Goal: Task Accomplishment & Management: Use online tool/utility

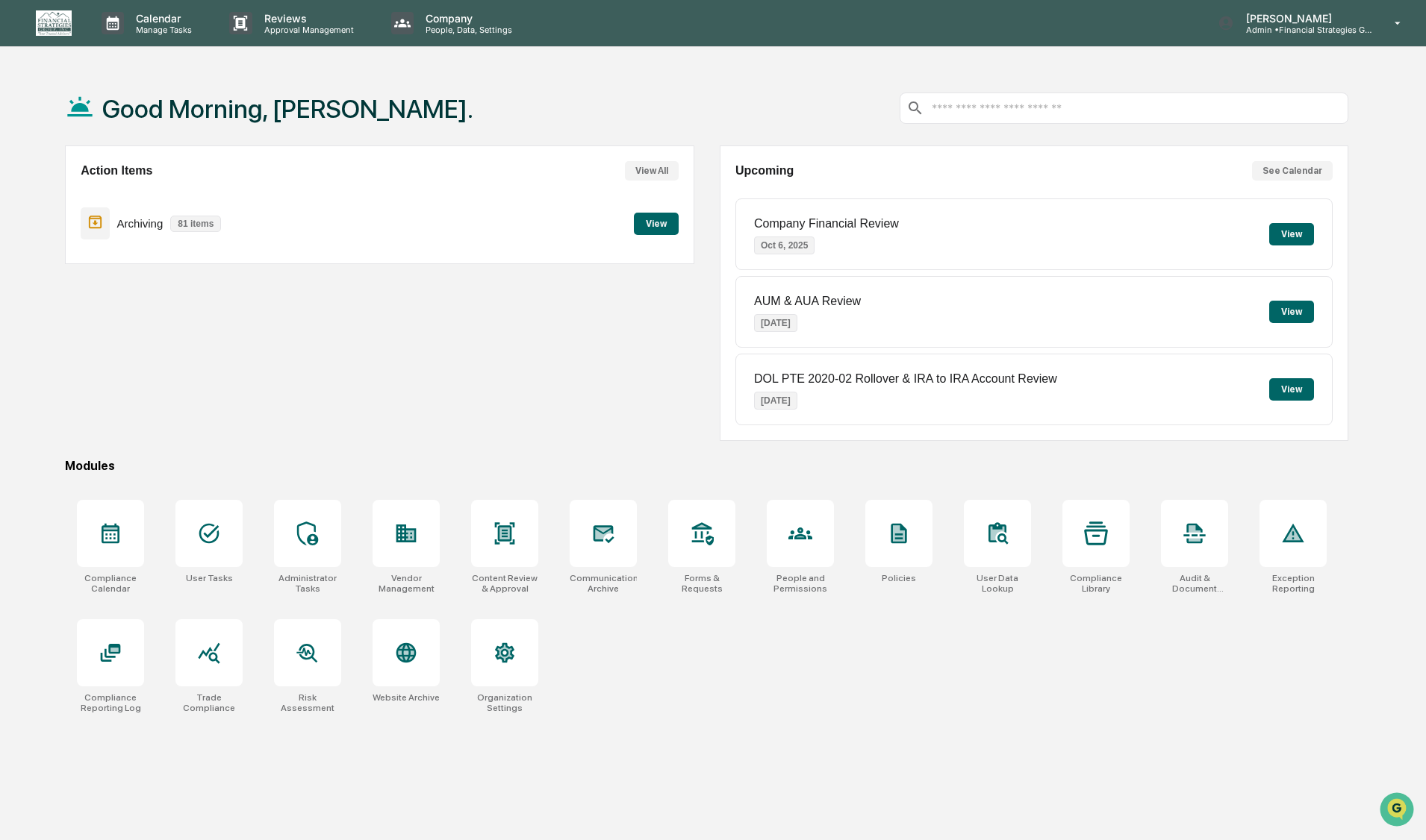
click at [658, 227] on button "View" at bounding box center [656, 223] width 45 height 23
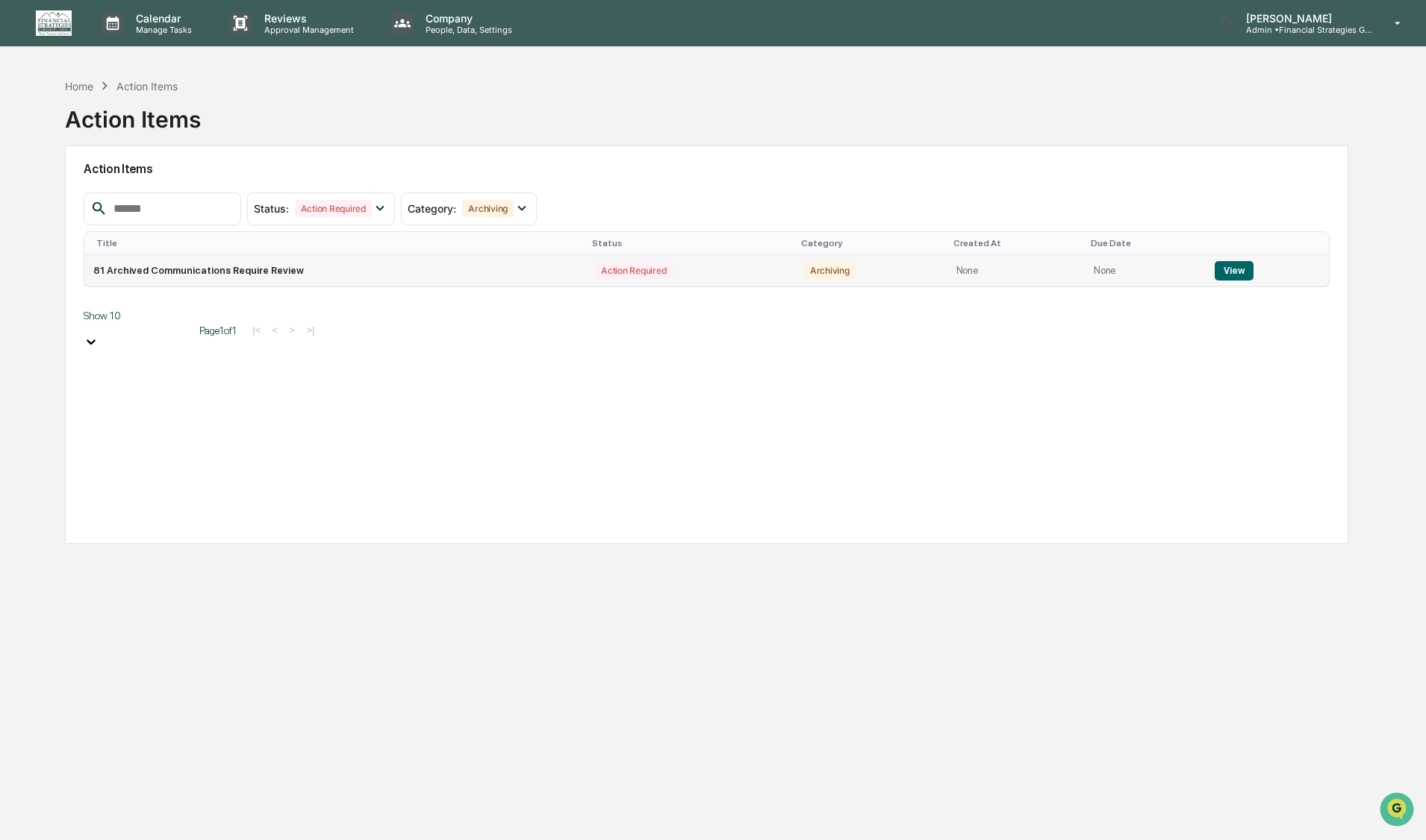
click at [768, 270] on button "View" at bounding box center [1233, 271] width 38 height 20
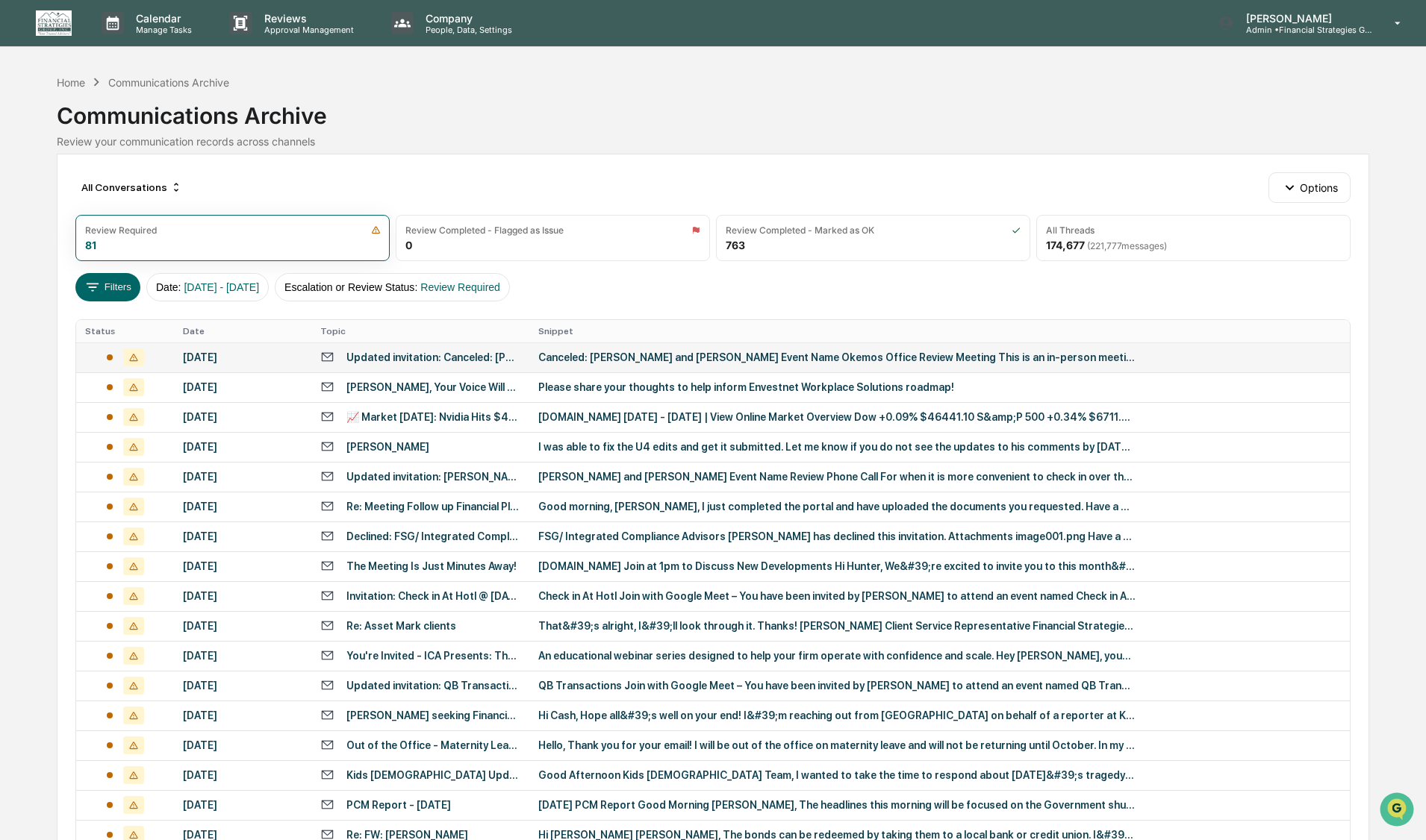
click at [761, 361] on div "Canceled: [PERSON_NAME] and [PERSON_NAME] Event Name Okemos Office Review Meeti…" at bounding box center [836, 357] width 597 height 12
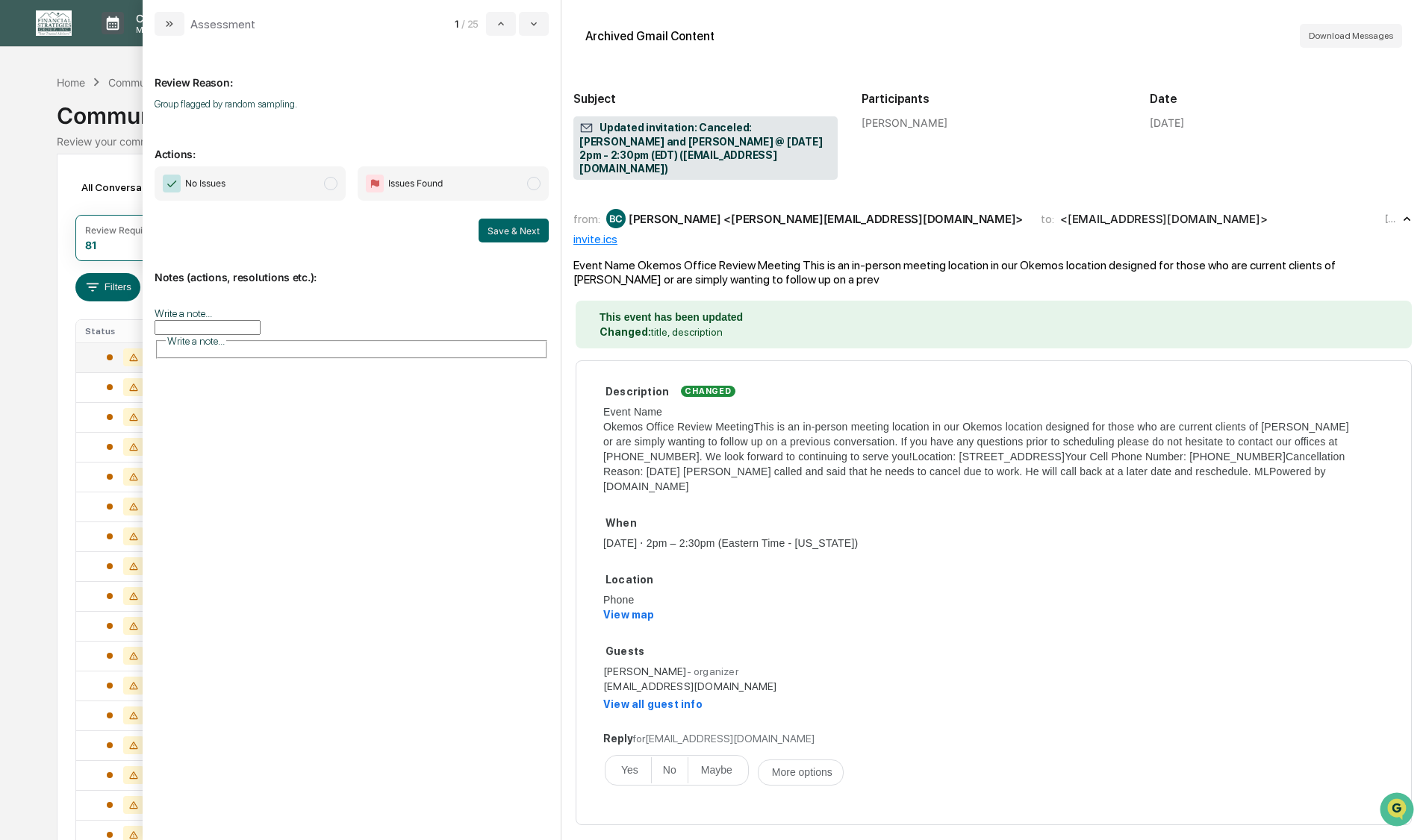
click at [331, 180] on span "modal" at bounding box center [330, 183] width 13 height 13
click at [506, 226] on button "Save & Next" at bounding box center [514, 230] width 70 height 24
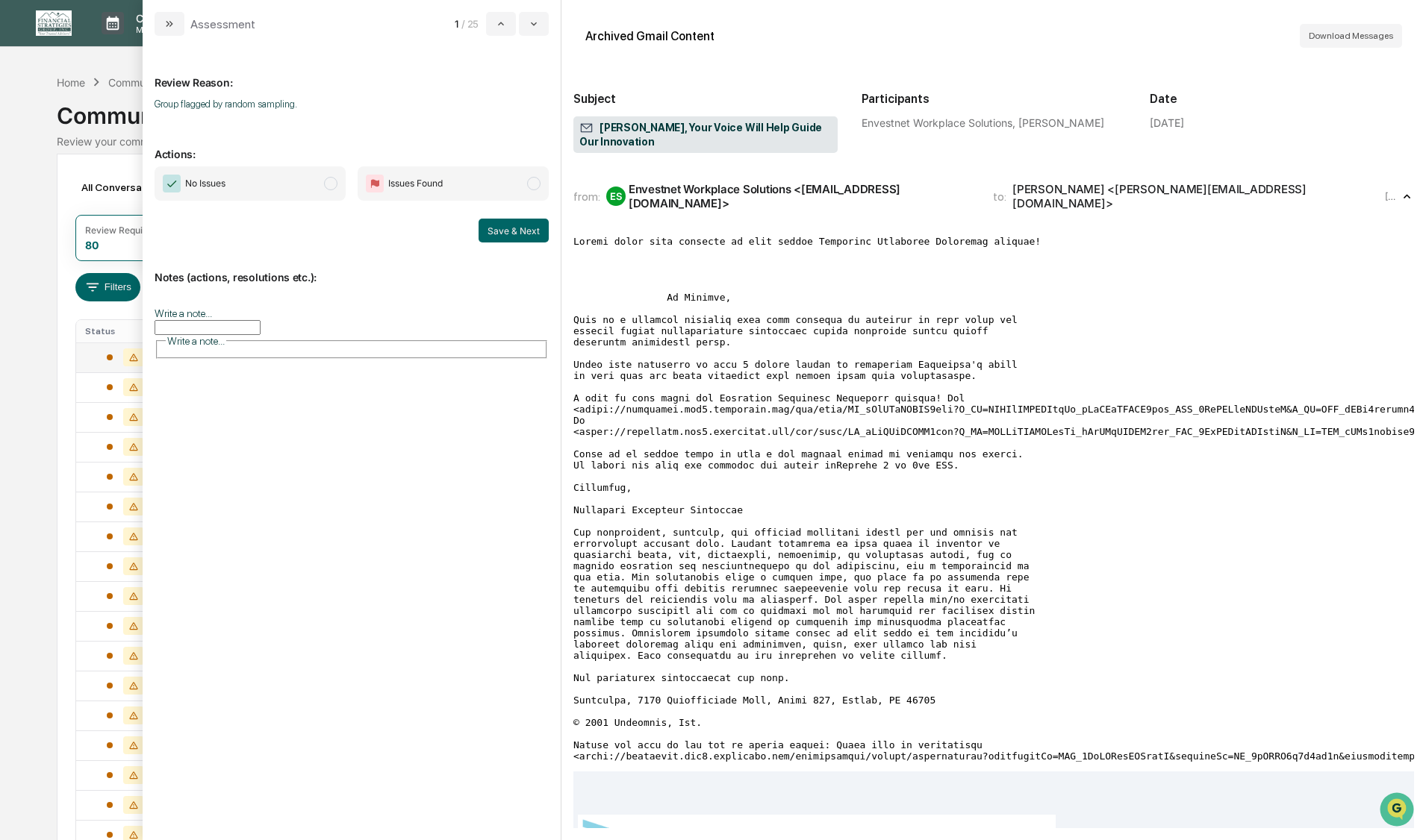
click at [330, 186] on span "modal" at bounding box center [330, 183] width 13 height 13
click at [506, 233] on button "Save & Next" at bounding box center [514, 230] width 70 height 24
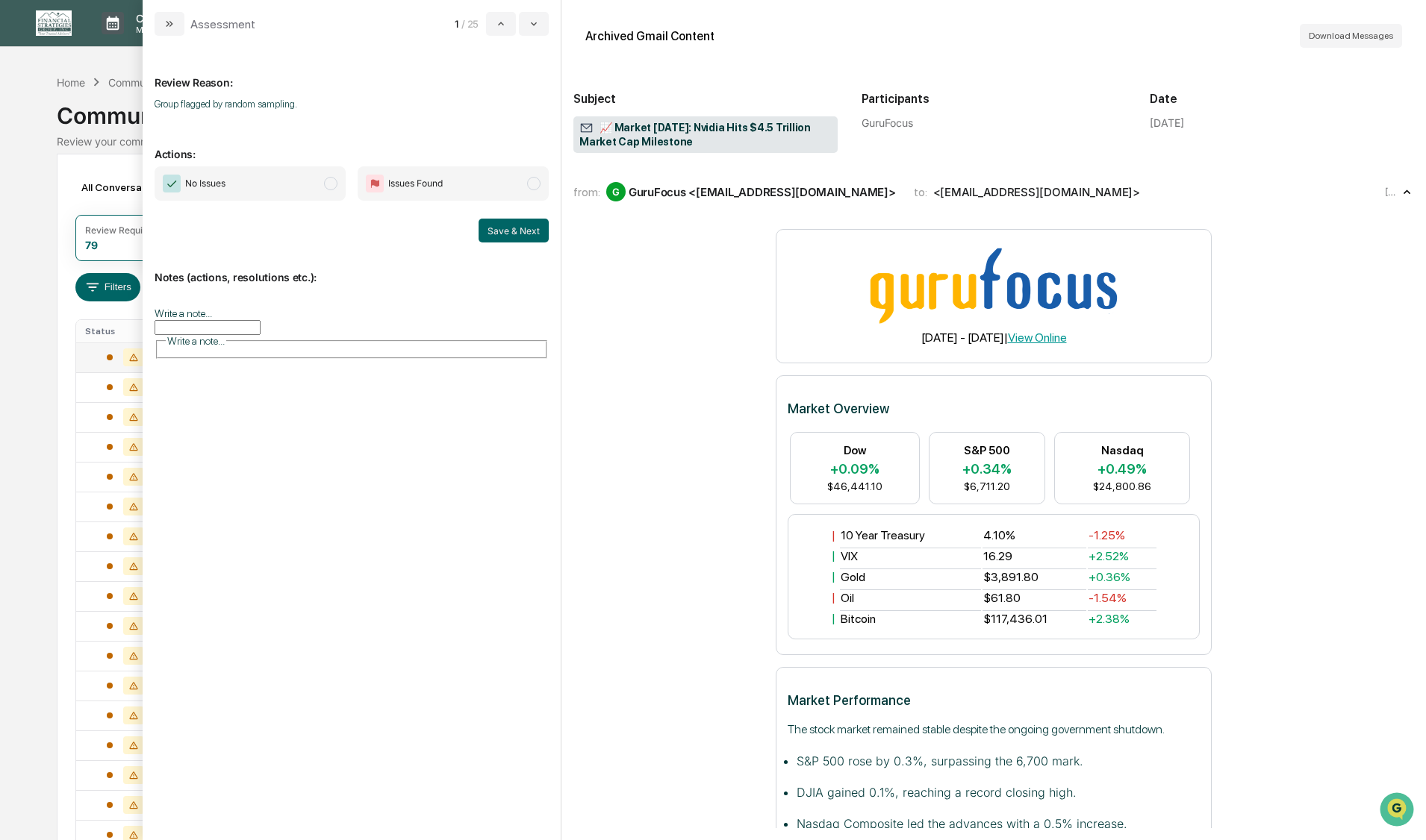
click at [334, 185] on span "modal" at bounding box center [330, 183] width 13 height 13
click at [509, 235] on button "Save & Next" at bounding box center [514, 230] width 70 height 24
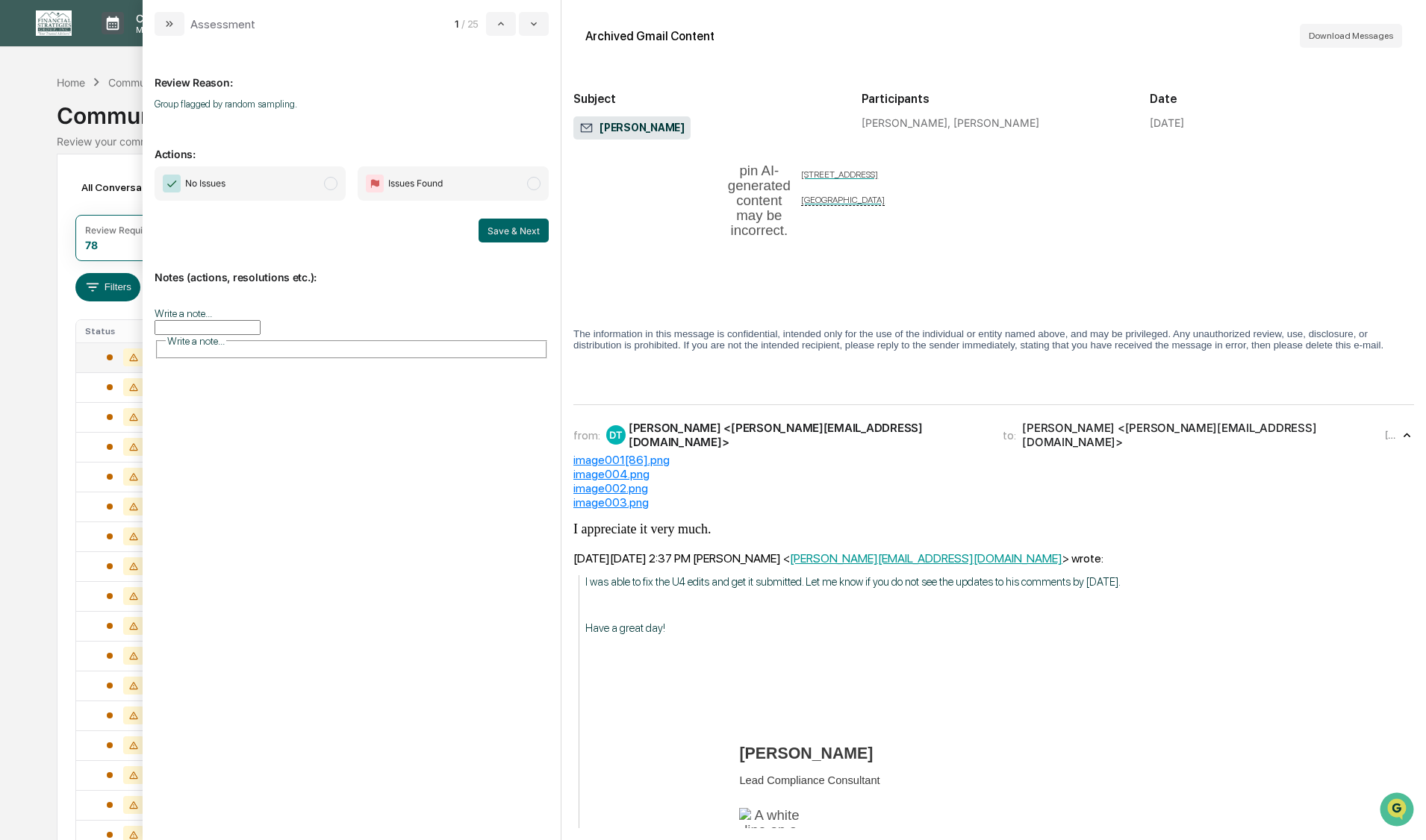
scroll to position [671, 0]
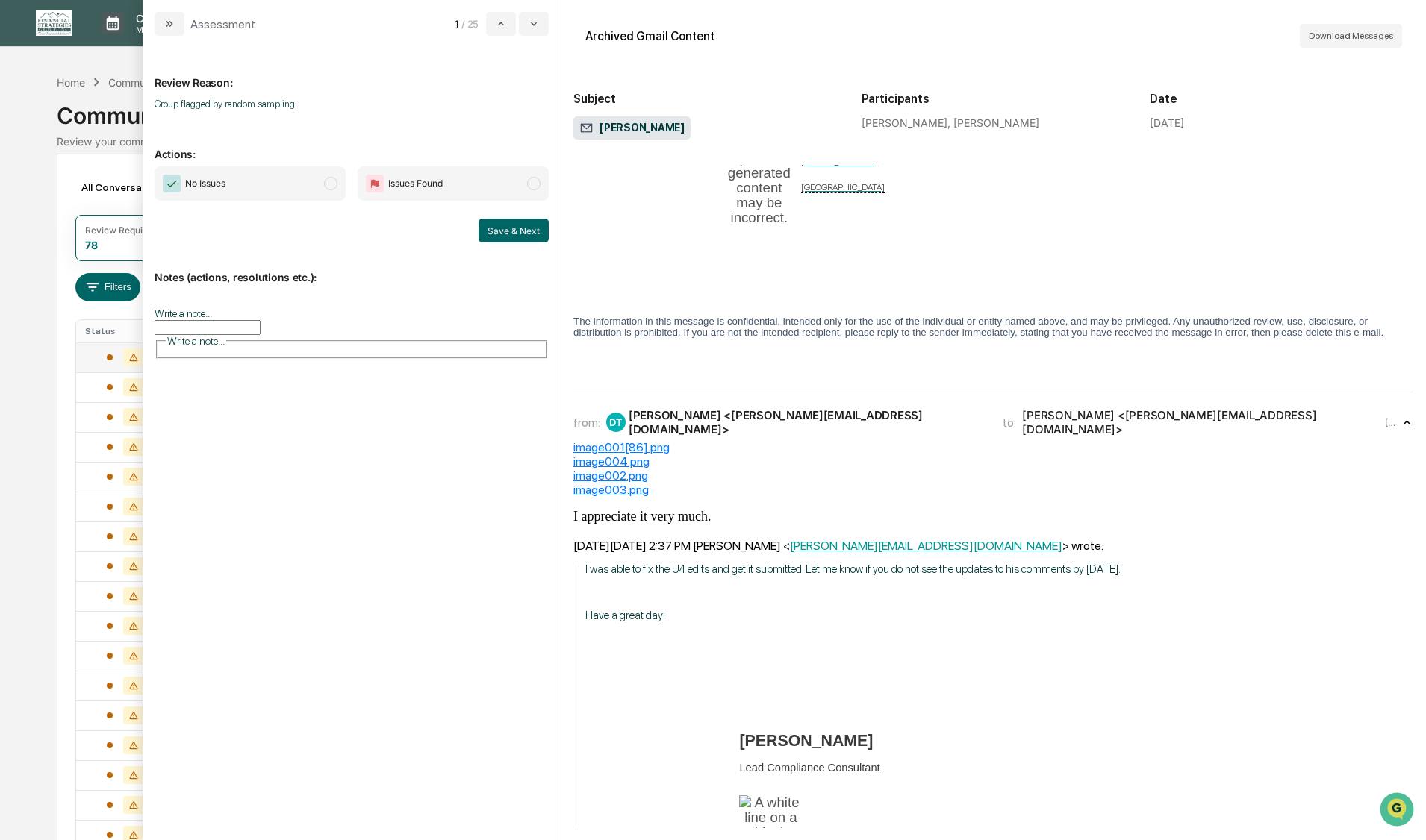
click at [336, 186] on span "modal" at bounding box center [330, 183] width 13 height 13
click at [501, 228] on button "Save & Next" at bounding box center [514, 230] width 70 height 24
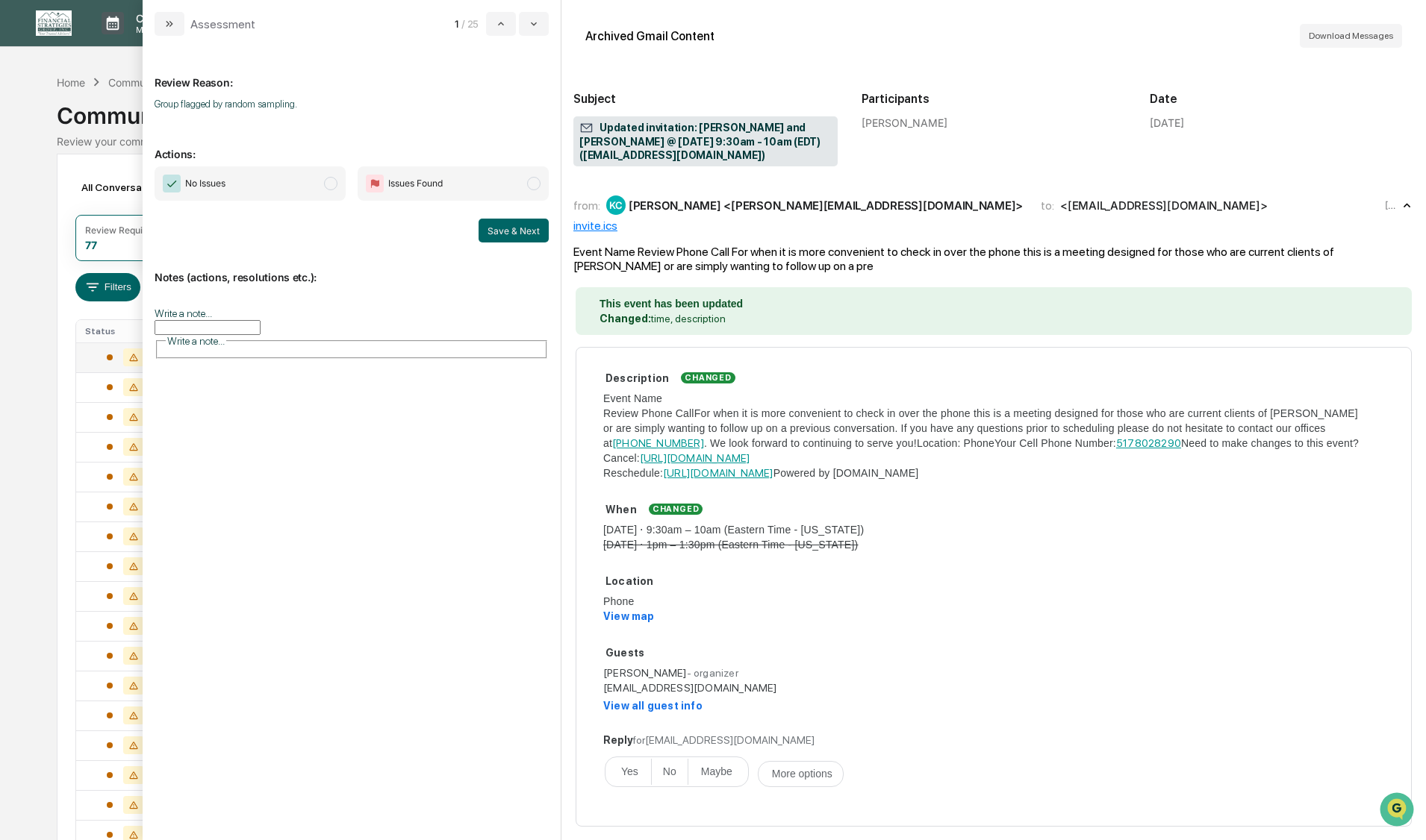
click at [330, 183] on span "modal" at bounding box center [330, 183] width 13 height 13
click at [529, 231] on button "Save & Next" at bounding box center [514, 230] width 70 height 24
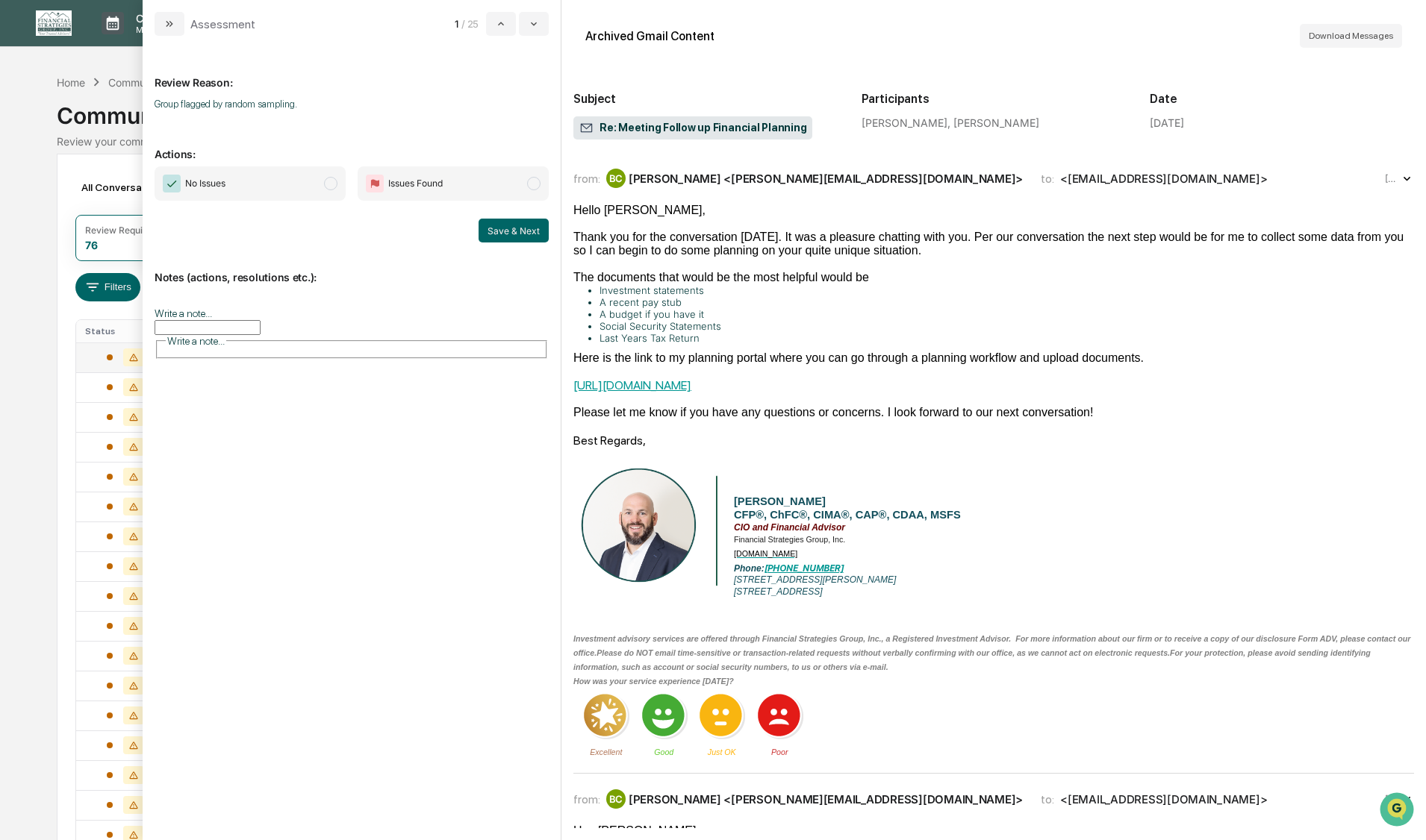
click at [329, 188] on span "modal" at bounding box center [330, 183] width 13 height 13
click at [497, 229] on button "Save & Next" at bounding box center [514, 230] width 70 height 24
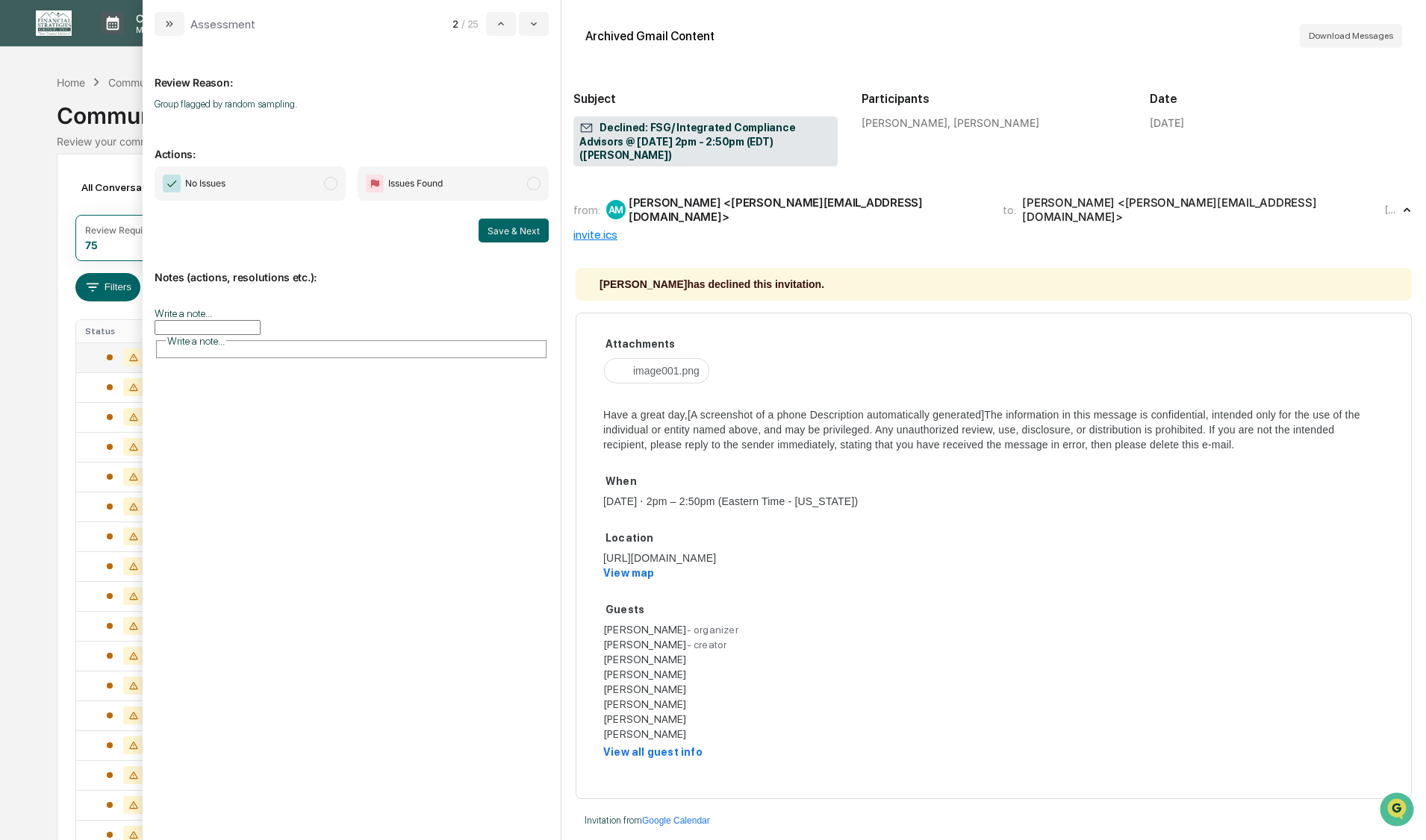
click at [331, 184] on span "modal" at bounding box center [330, 183] width 13 height 13
click at [522, 228] on button "Save & Next" at bounding box center [514, 230] width 70 height 24
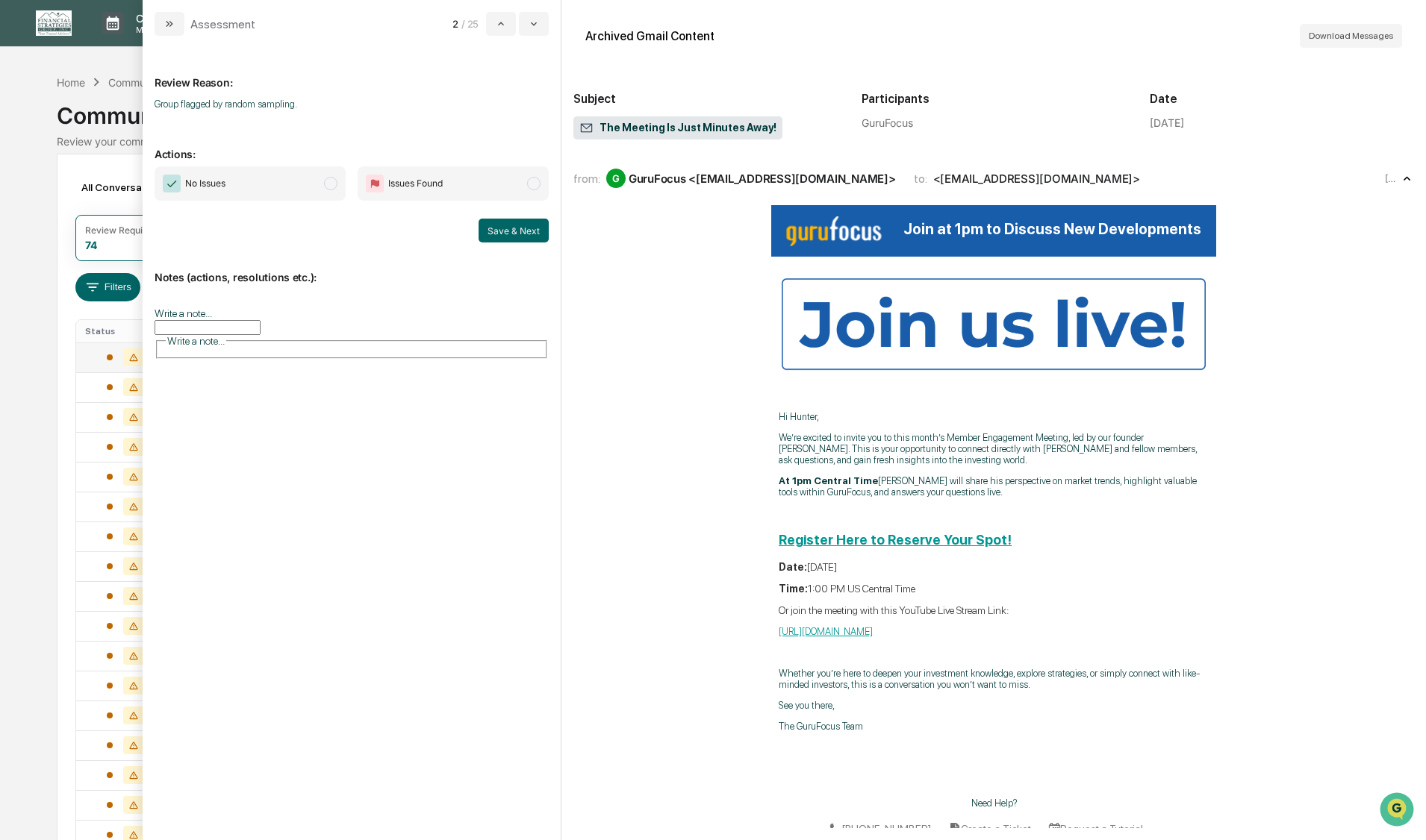
click at [330, 183] on span "modal" at bounding box center [330, 183] width 13 height 13
click at [508, 233] on button "Save & Next" at bounding box center [514, 230] width 70 height 24
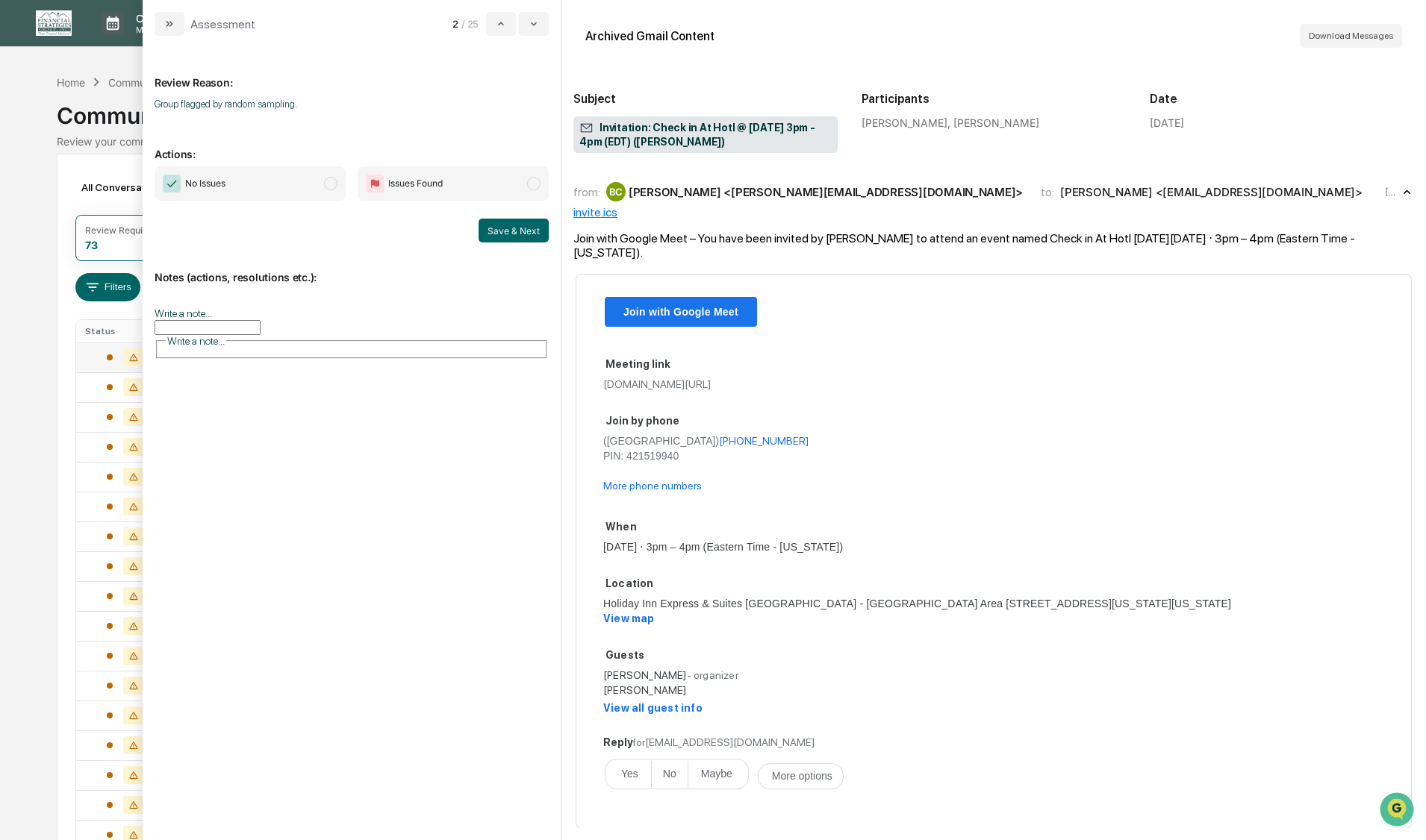
click at [331, 187] on span "modal" at bounding box center [330, 183] width 13 height 13
click at [494, 224] on button "Save & Next" at bounding box center [514, 230] width 70 height 24
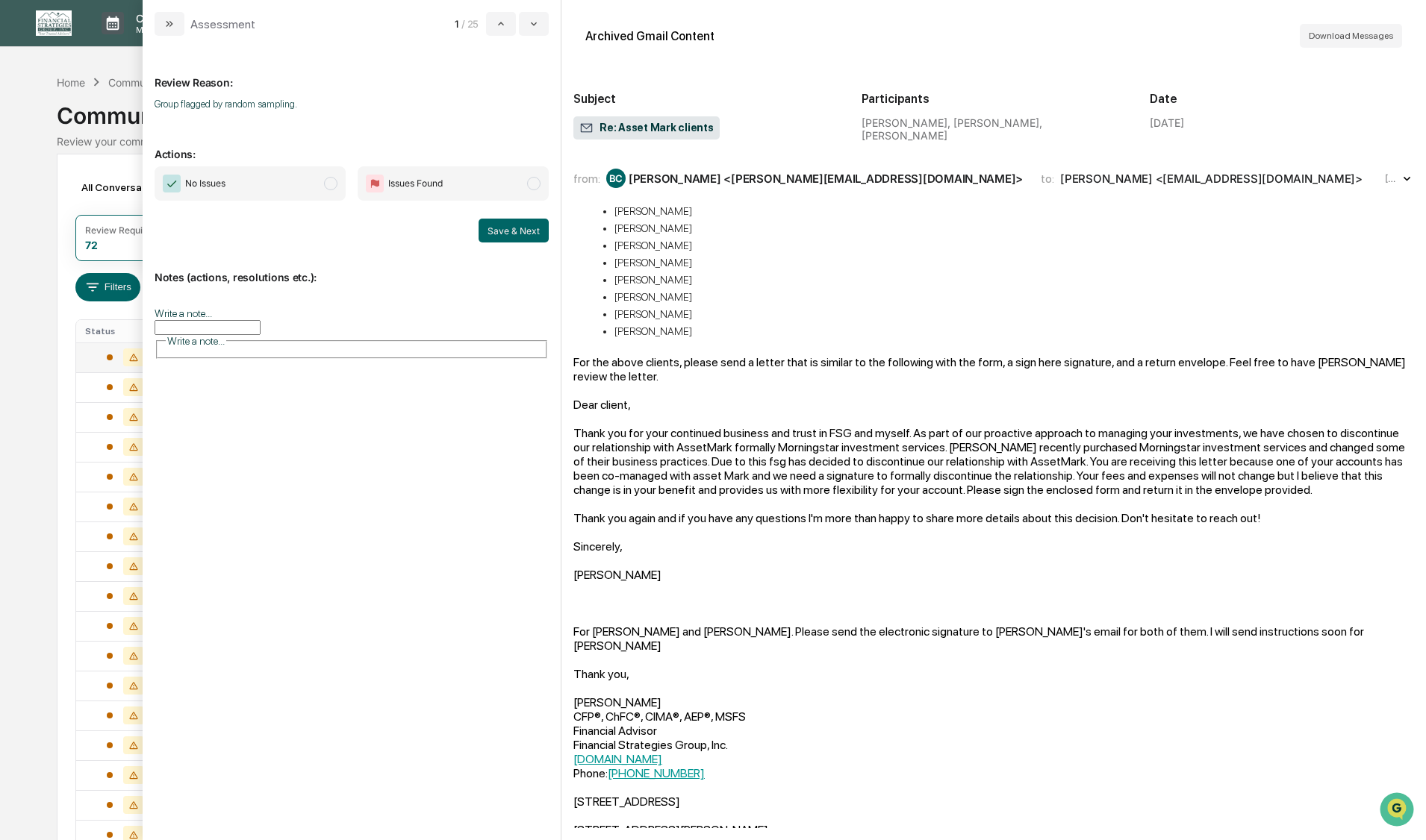
click at [329, 181] on span "modal" at bounding box center [330, 183] width 13 height 13
click at [483, 225] on button "Save & Next" at bounding box center [514, 230] width 70 height 24
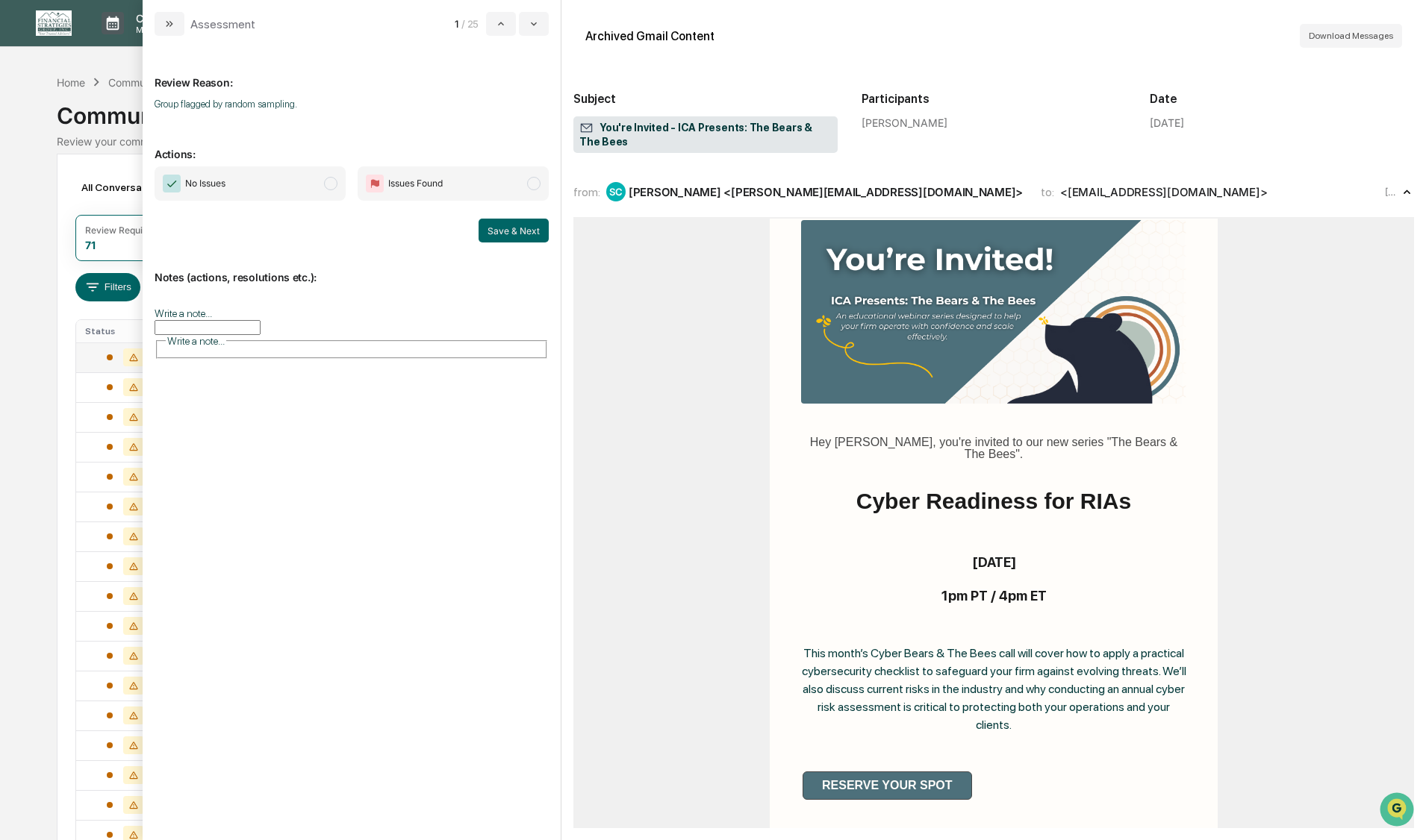
click at [332, 189] on span "modal" at bounding box center [330, 183] width 13 height 13
click at [487, 239] on button "Save & Next" at bounding box center [514, 230] width 70 height 24
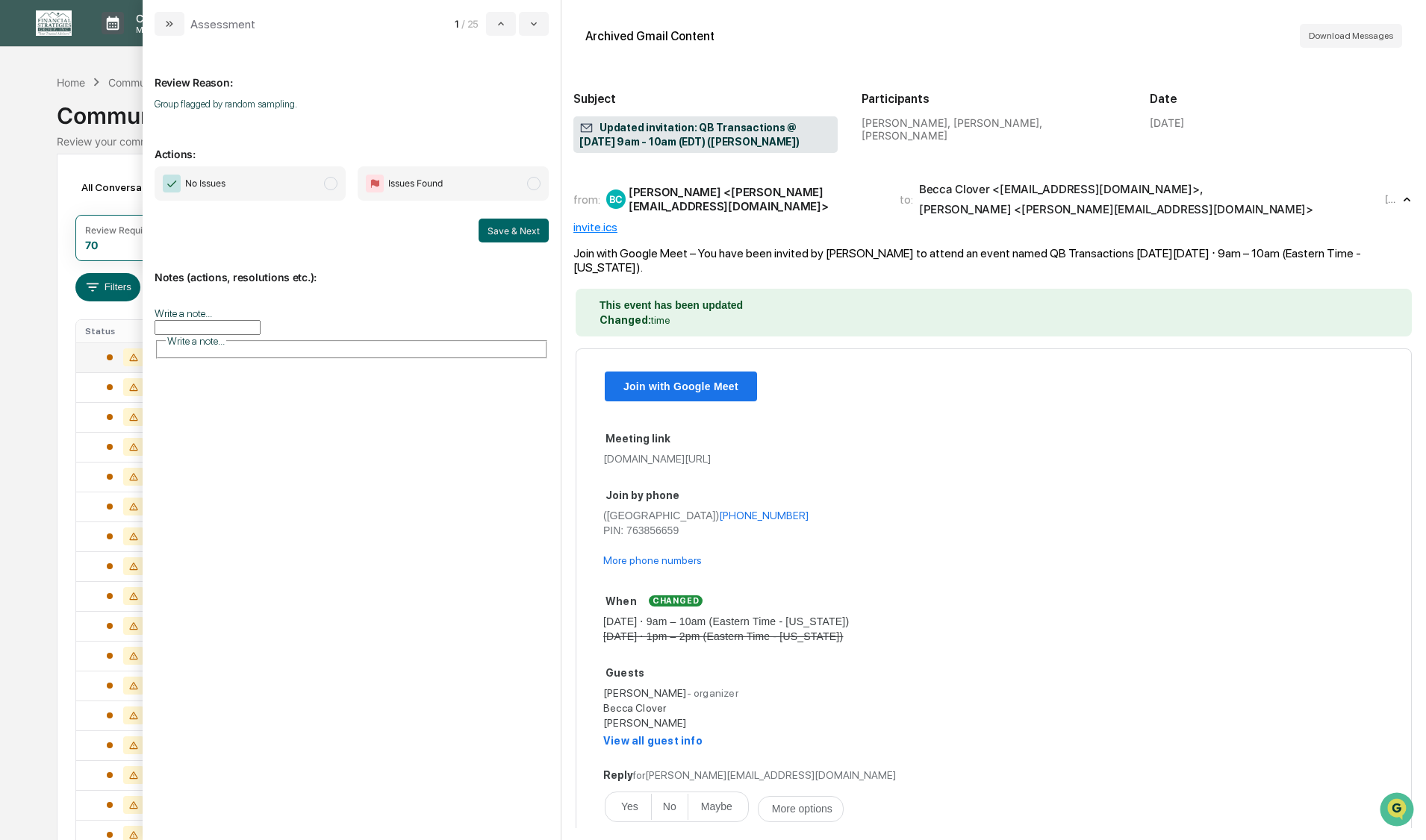
click at [331, 184] on span "modal" at bounding box center [330, 183] width 13 height 13
click at [478, 217] on div "No Issues Issues Found Save & Next" at bounding box center [351, 205] width 394 height 77
click at [501, 233] on button "Save & Next" at bounding box center [514, 230] width 70 height 24
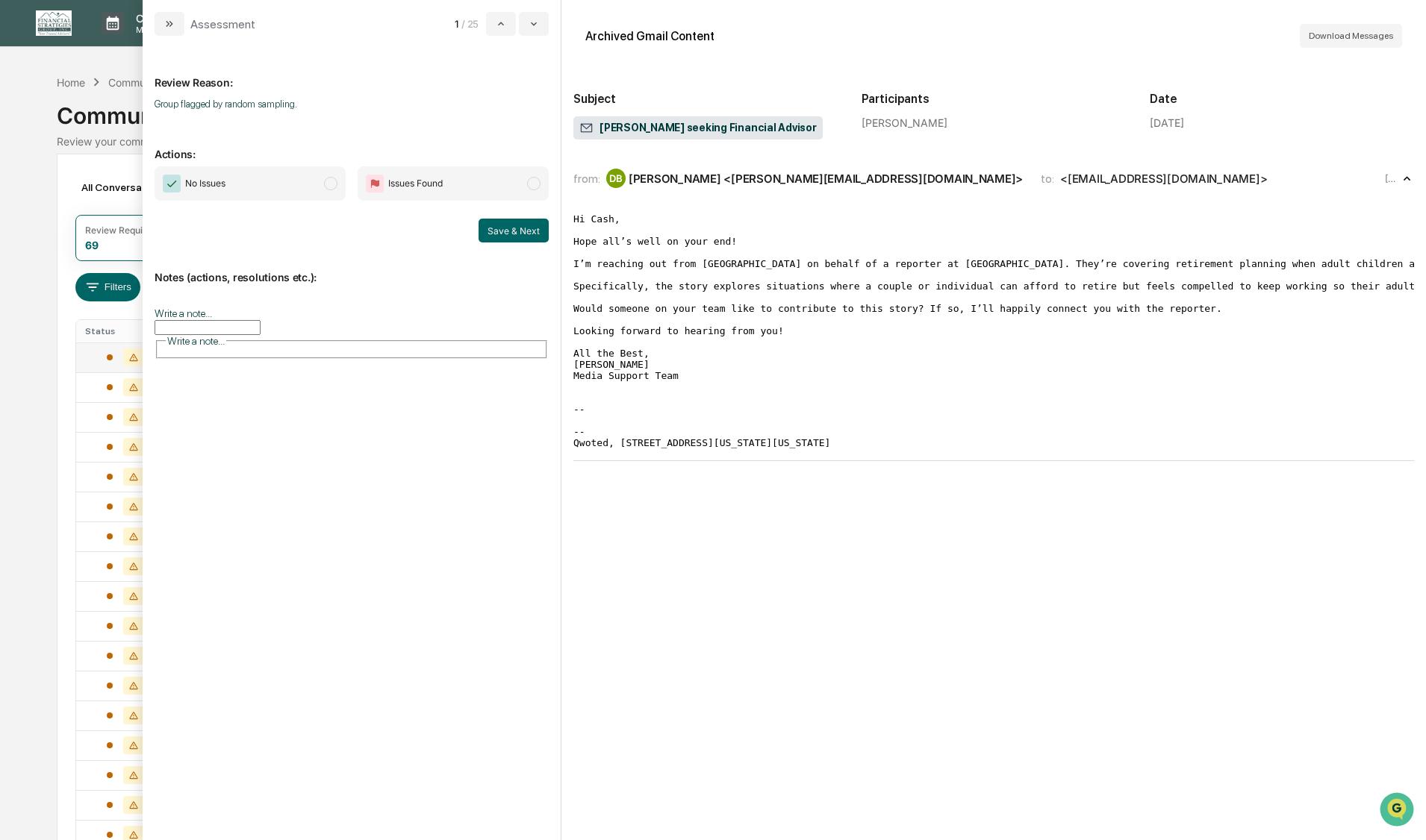
click at [330, 189] on span "modal" at bounding box center [330, 183] width 13 height 13
click at [520, 230] on button "Save & Next" at bounding box center [514, 230] width 70 height 24
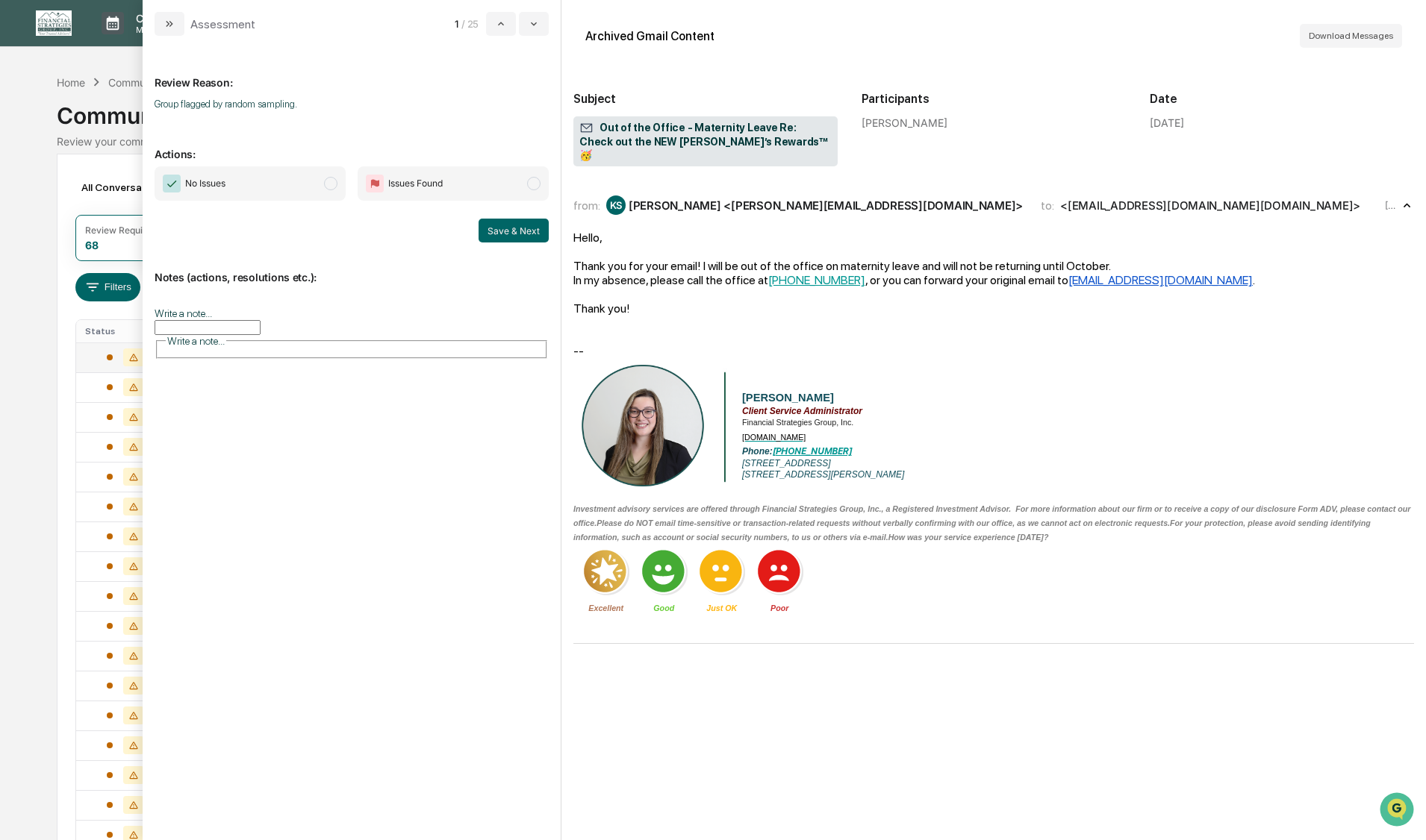
click at [338, 187] on span "No Issues" at bounding box center [250, 183] width 191 height 34
click at [499, 240] on button "Save & Next" at bounding box center [514, 230] width 70 height 24
